Goal: Transaction & Acquisition: Purchase product/service

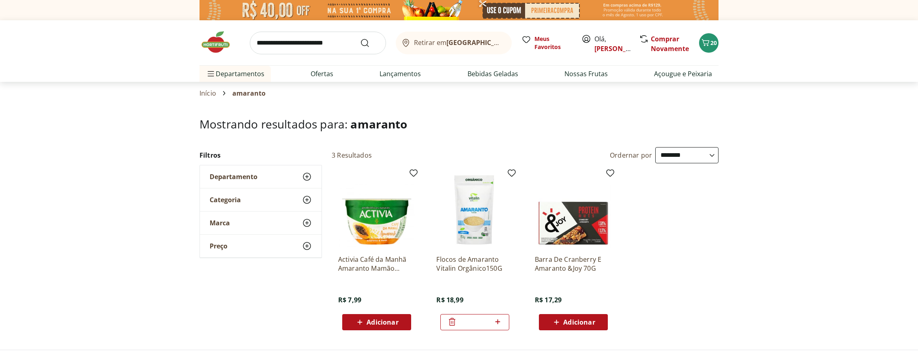
select select "**********"
click at [703, 45] on icon "Carrinho" at bounding box center [706, 43] width 10 height 10
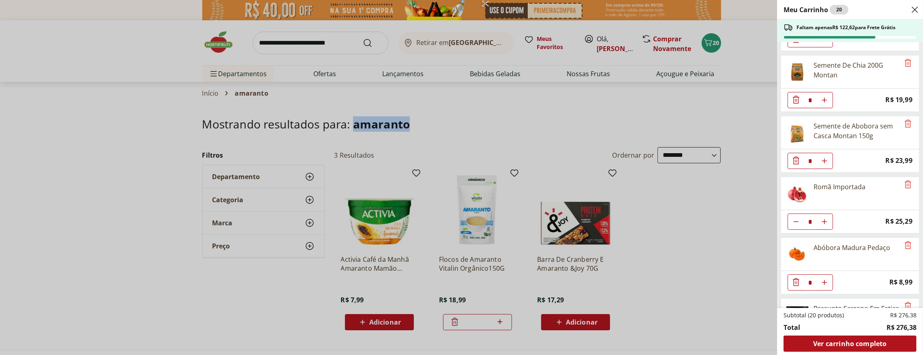
scroll to position [369, 0]
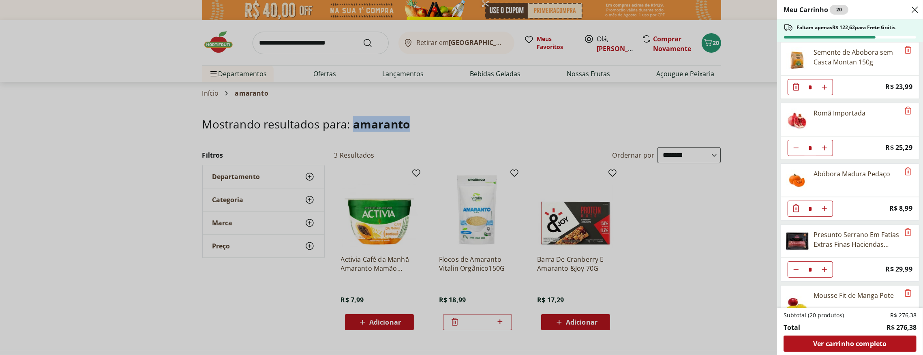
click at [802, 237] on img at bounding box center [797, 241] width 23 height 23
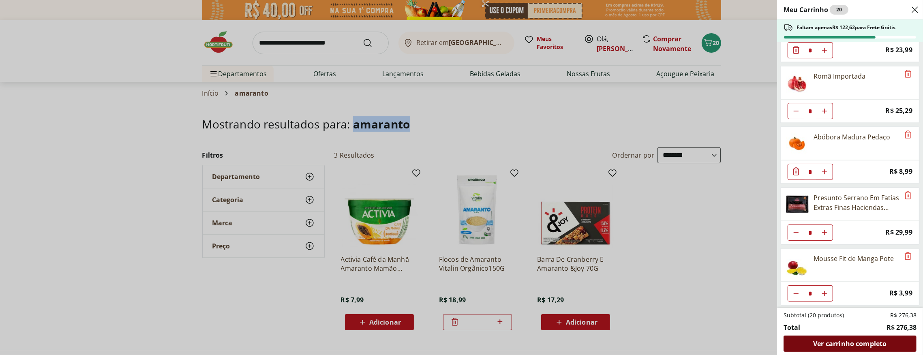
click at [849, 343] on span "Ver carrinho completo" at bounding box center [849, 344] width 73 height 6
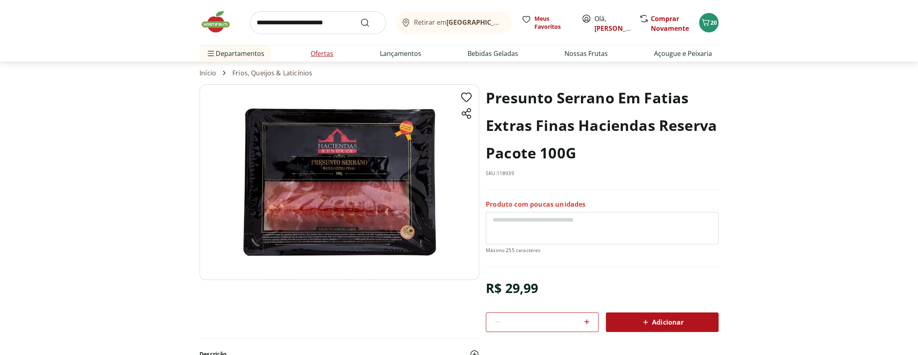
click at [314, 54] on link "Ofertas" at bounding box center [322, 54] width 23 height 10
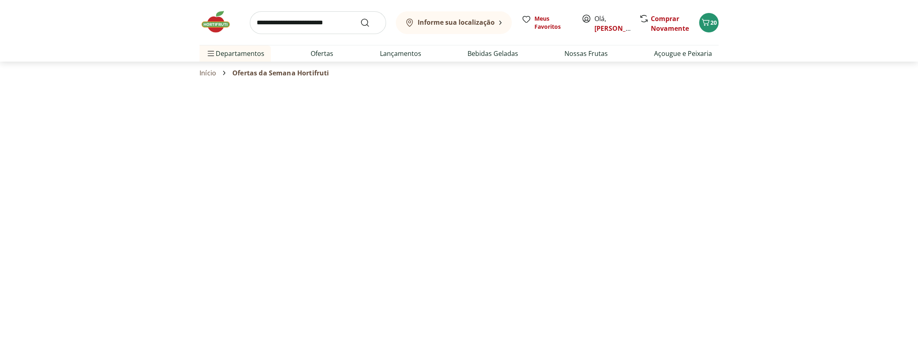
select select "**********"
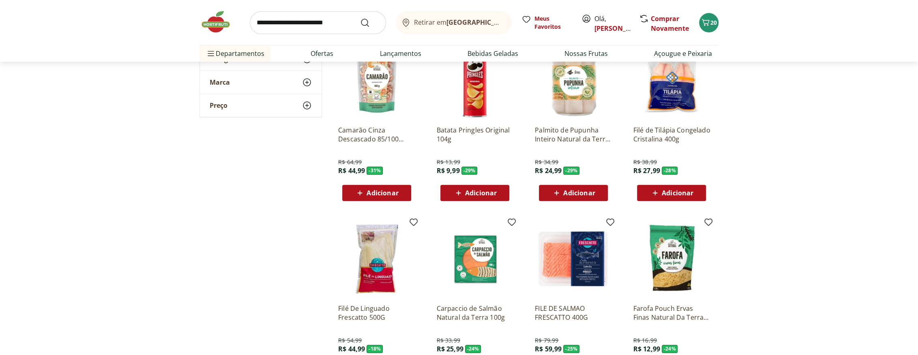
scroll to position [332, 0]
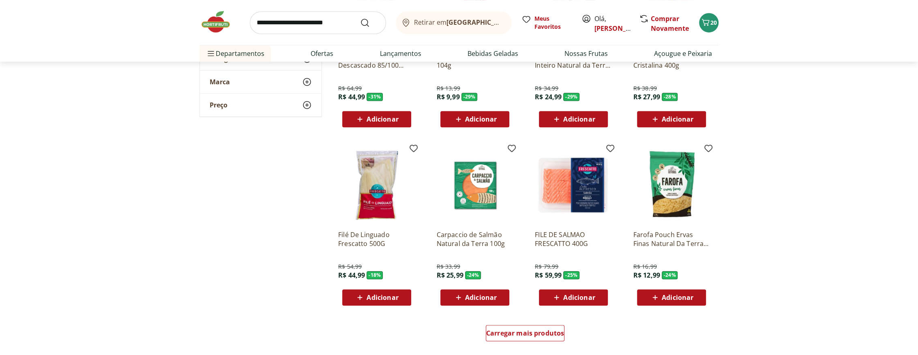
click at [567, 296] on span "Adicionar" at bounding box center [579, 297] width 32 height 6
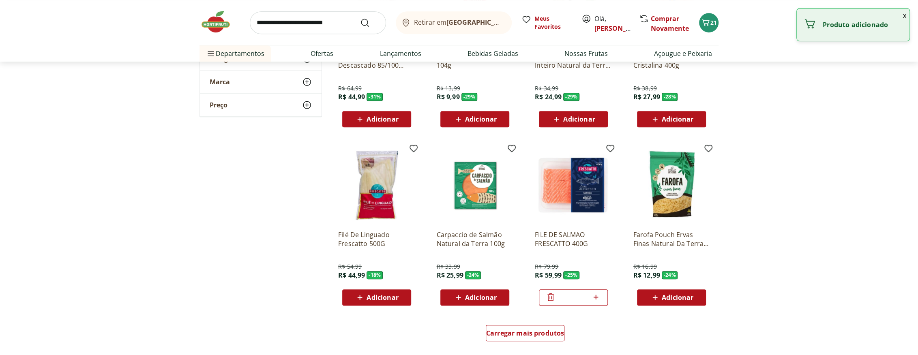
click at [596, 296] on icon at bounding box center [596, 297] width 5 height 5
type input "*"
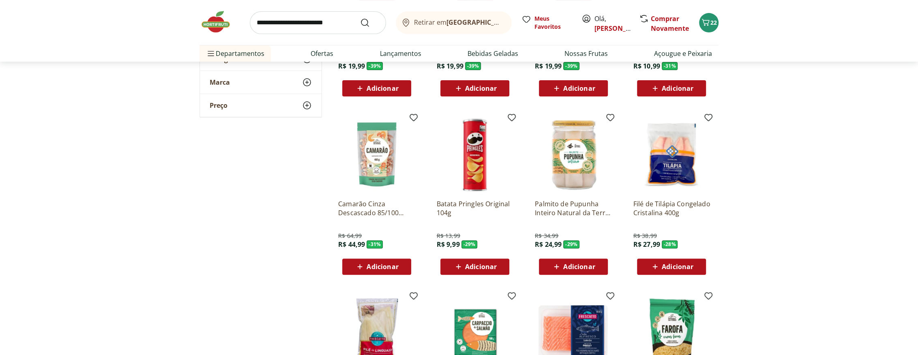
scroll to position [147, 0]
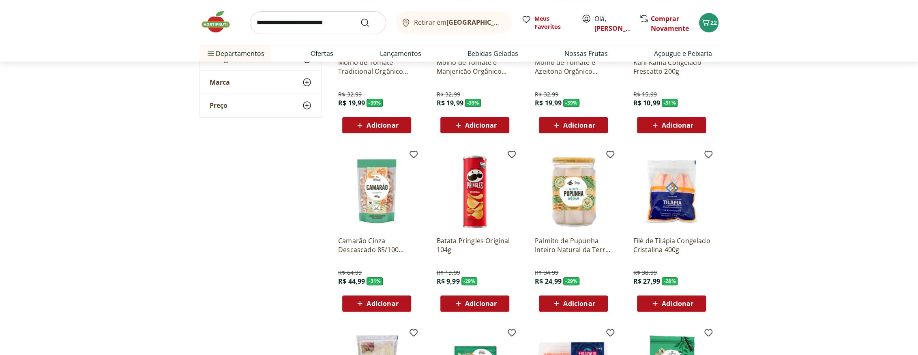
click at [576, 304] on span "Adicionar" at bounding box center [579, 303] width 32 height 6
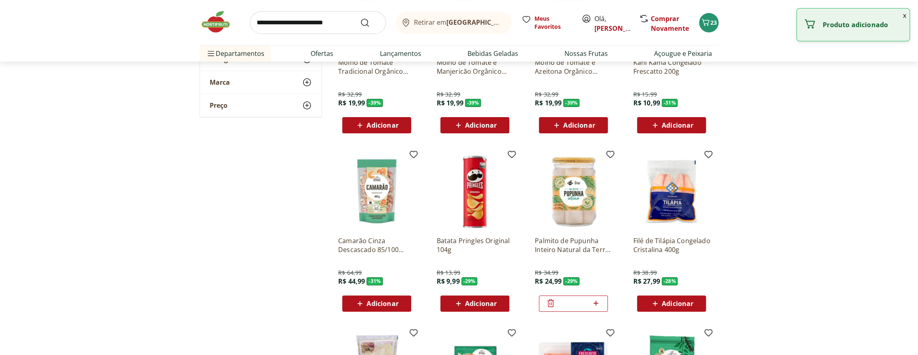
click at [595, 302] on icon at bounding box center [596, 303] width 10 height 10
type input "*"
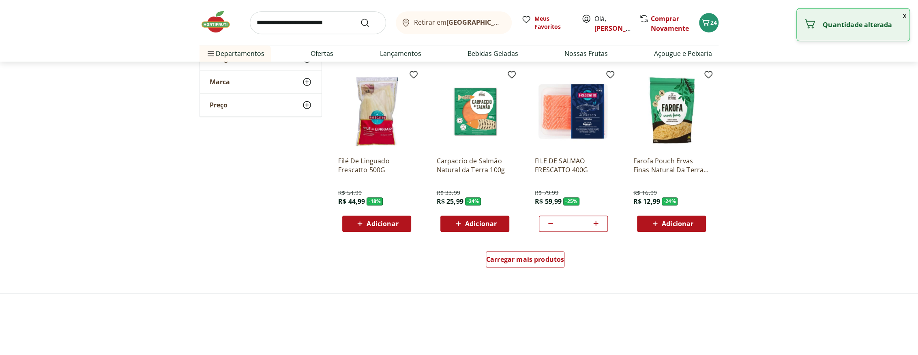
scroll to position [442, 0]
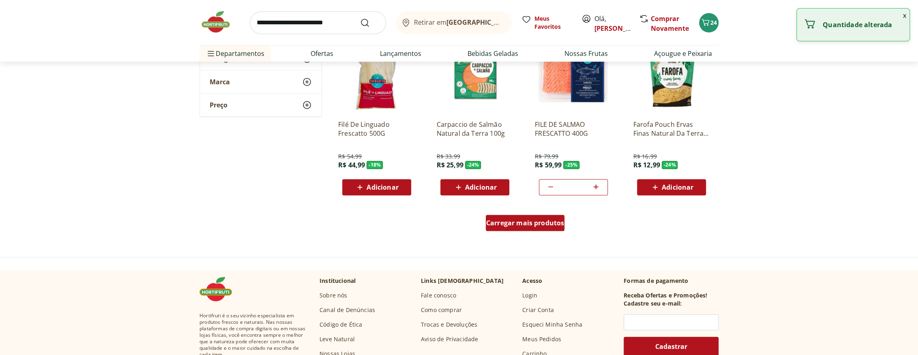
click at [535, 227] on div "Carregar mais produtos" at bounding box center [525, 223] width 79 height 16
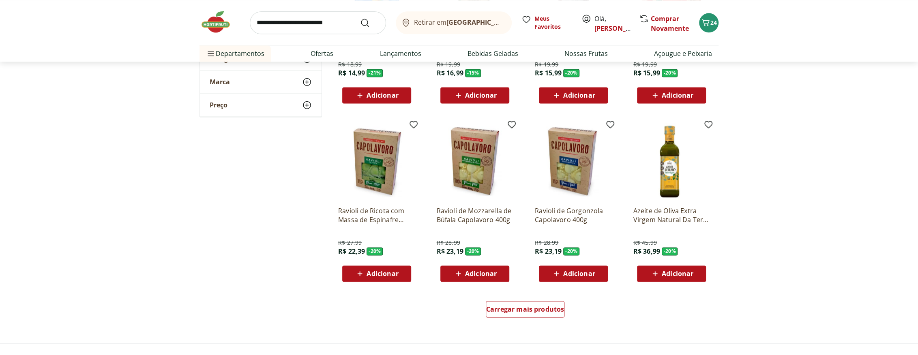
scroll to position [958, 0]
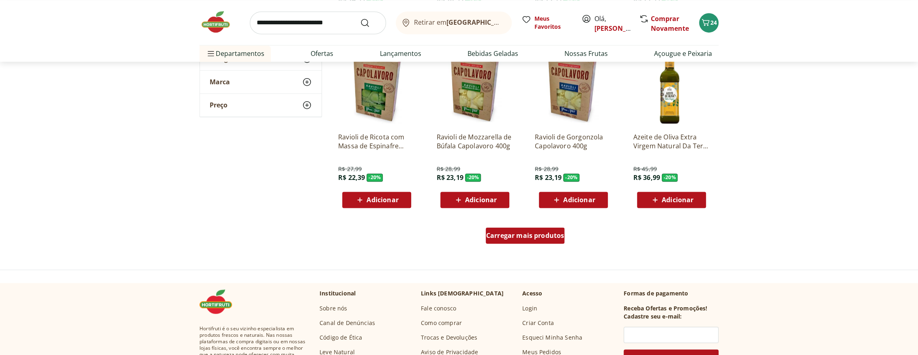
click at [544, 236] on span "Carregar mais produtos" at bounding box center [525, 235] width 78 height 6
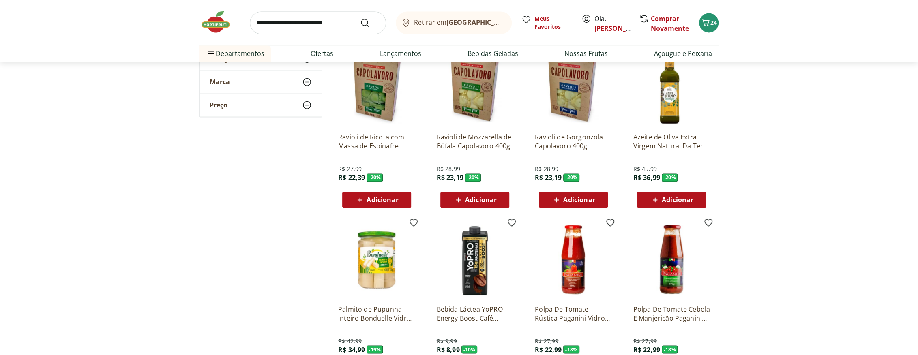
scroll to position [995, 0]
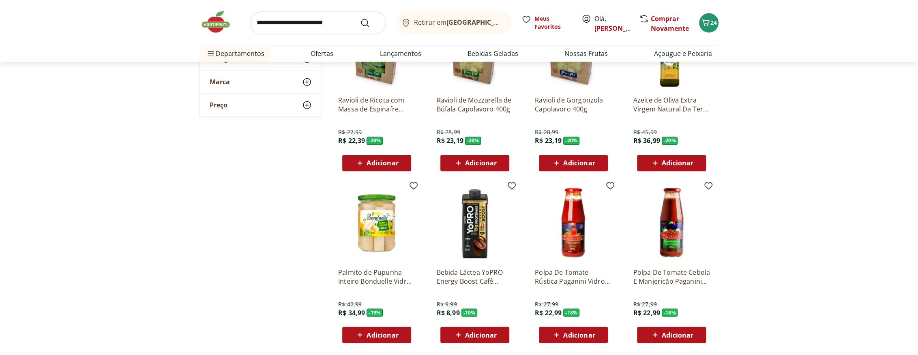
click at [378, 333] on span "Adicionar" at bounding box center [383, 335] width 32 height 6
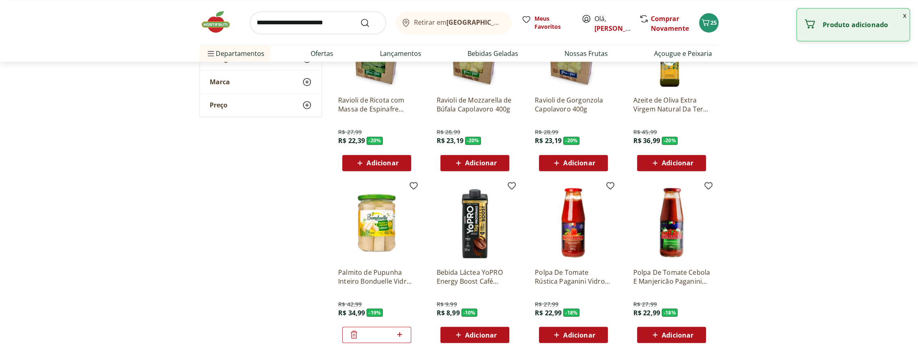
click at [401, 334] on icon at bounding box center [399, 334] width 5 height 5
type input "*"
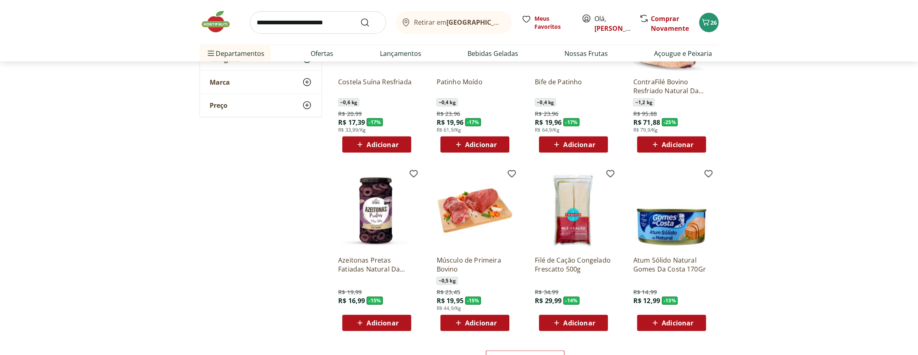
scroll to position [1474, 0]
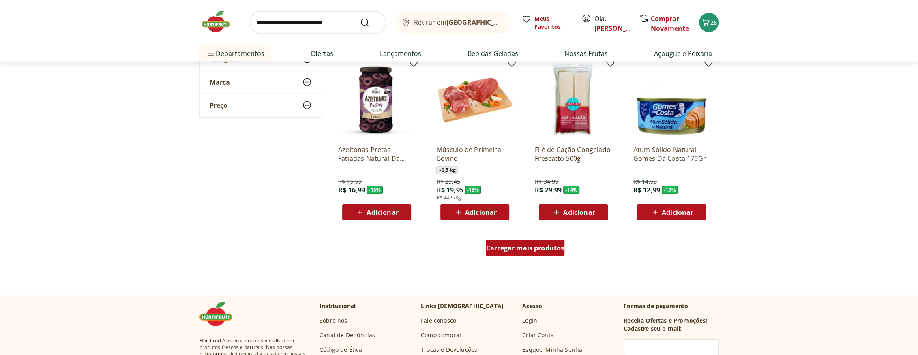
click at [527, 249] on span "Carregar mais produtos" at bounding box center [525, 248] width 78 height 6
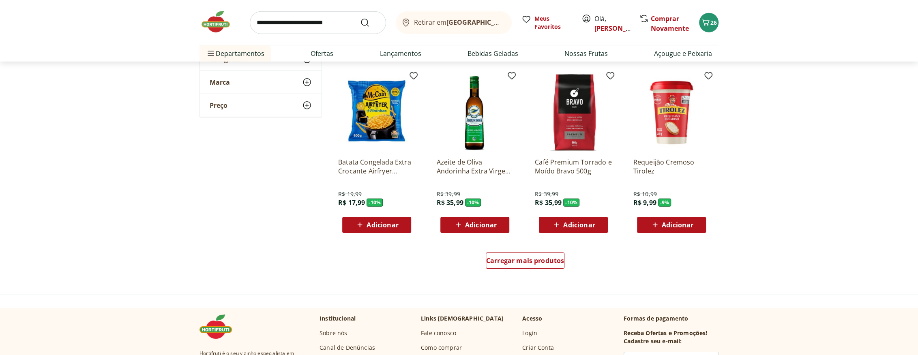
scroll to position [2027, 0]
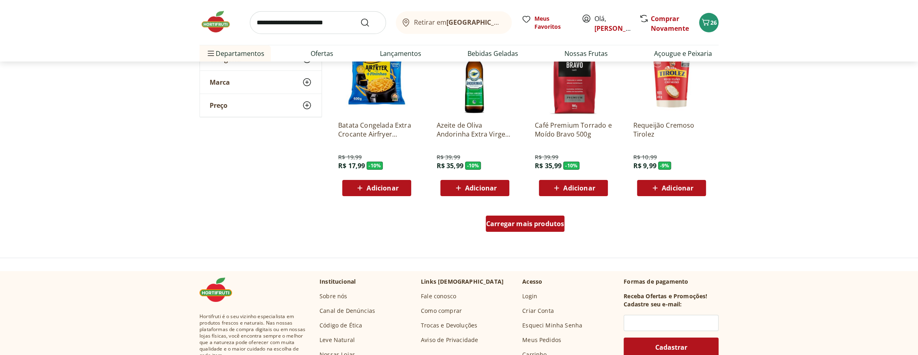
click at [547, 224] on span "Carregar mais produtos" at bounding box center [525, 224] width 78 height 6
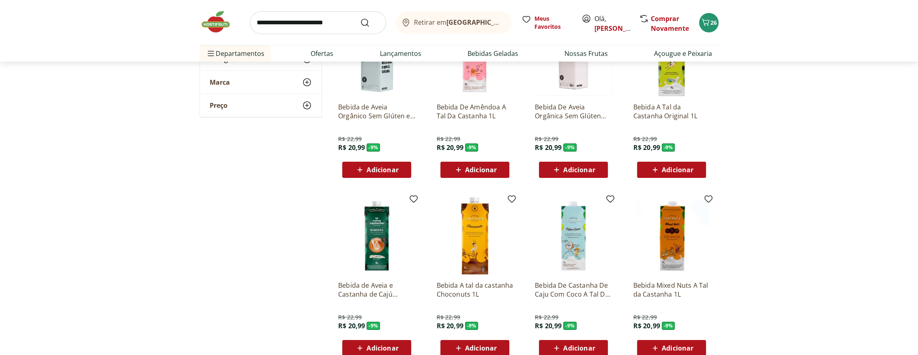
scroll to position [2543, 0]
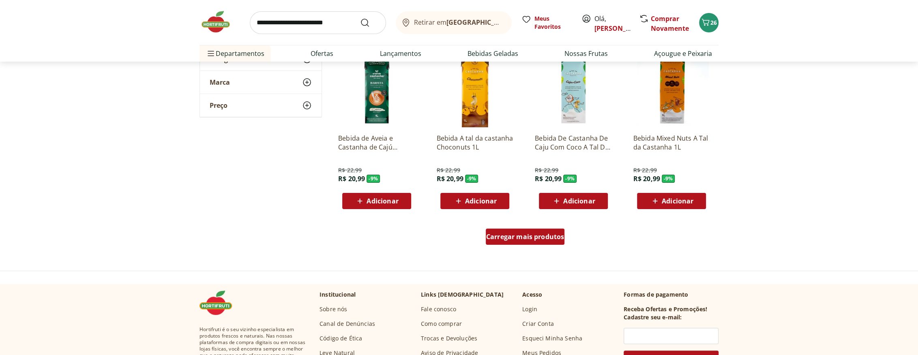
click at [531, 241] on div "Carregar mais produtos" at bounding box center [525, 237] width 79 height 16
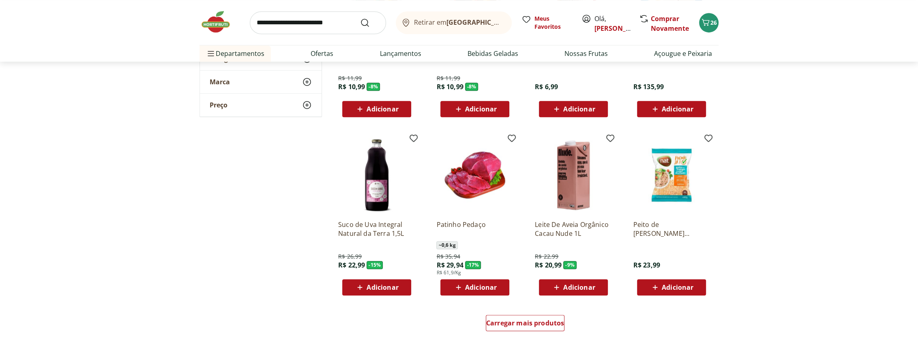
scroll to position [3022, 0]
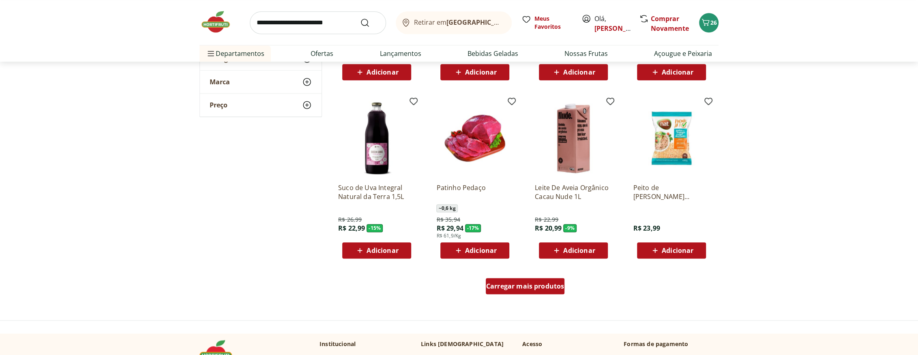
click at [512, 288] on span "Carregar mais produtos" at bounding box center [525, 286] width 78 height 6
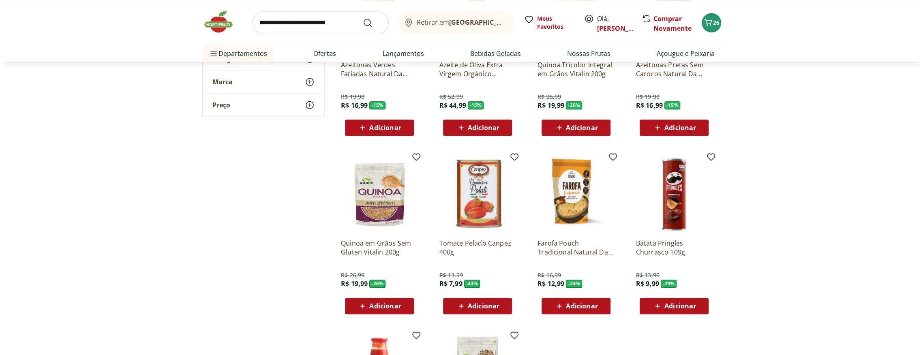
scroll to position [3464, 0]
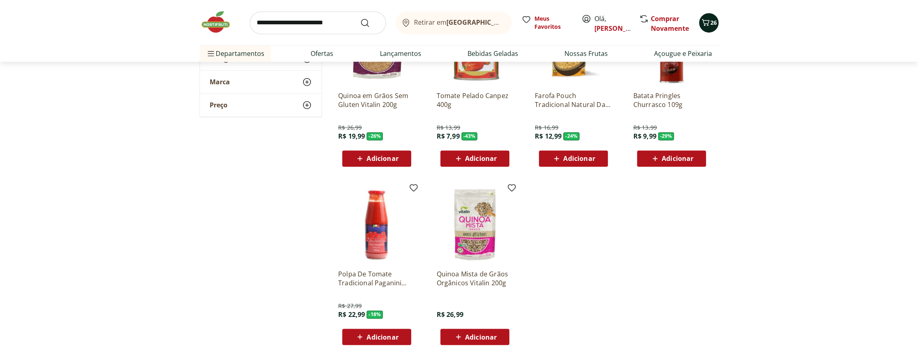
click at [707, 24] on icon "Carrinho" at bounding box center [706, 22] width 10 height 10
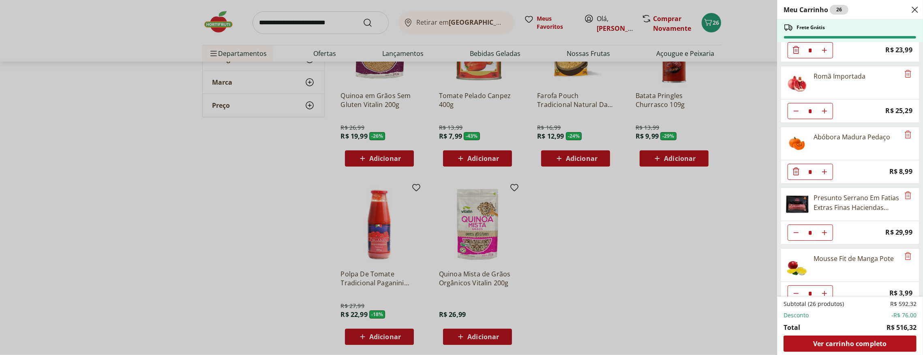
scroll to position [442, 0]
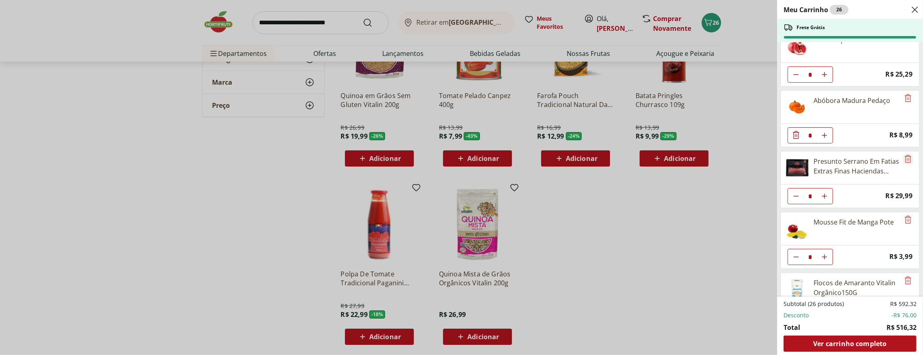
click at [907, 155] on icon "Remove" at bounding box center [908, 159] width 10 height 10
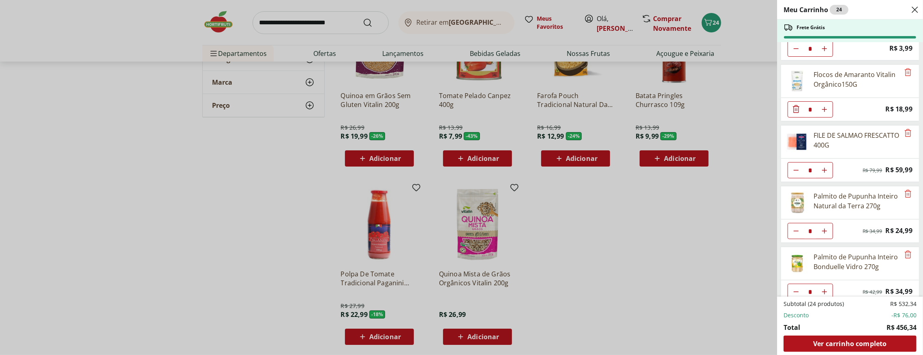
scroll to position [596, 0]
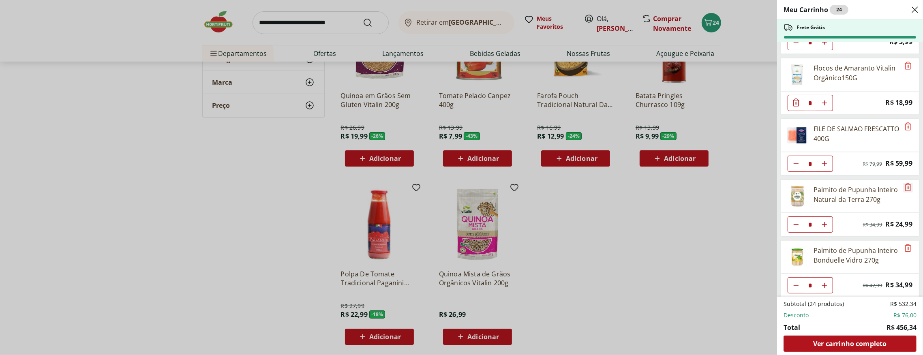
click at [905, 184] on icon "Remove" at bounding box center [908, 187] width 6 height 8
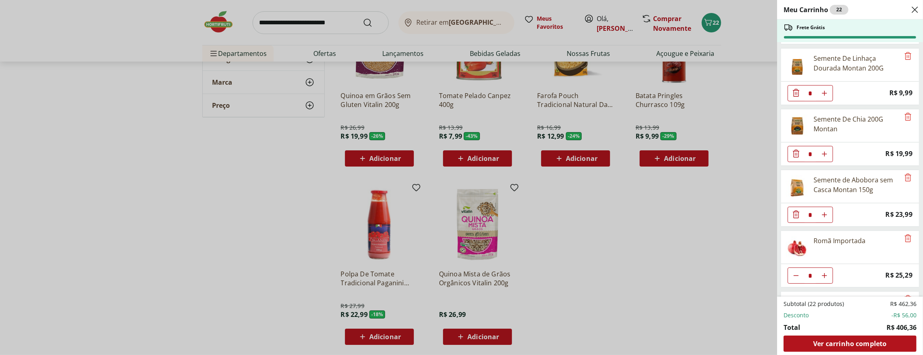
scroll to position [204, 0]
